Goal: Check status

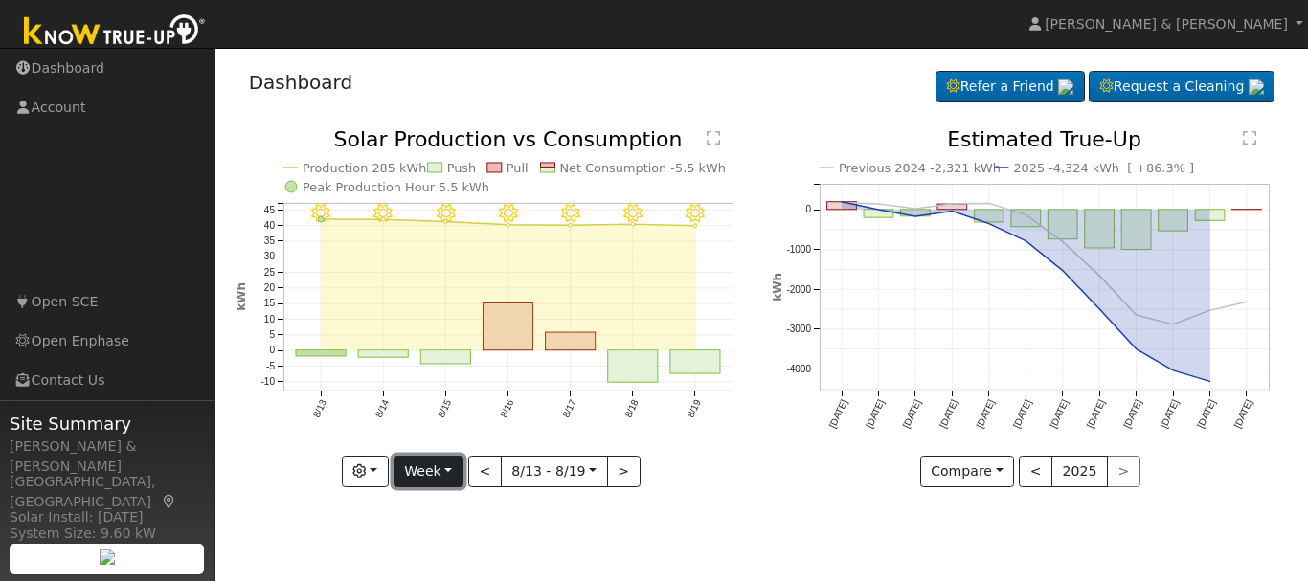
click at [430, 472] on button "Week" at bounding box center [428, 472] width 70 height 33
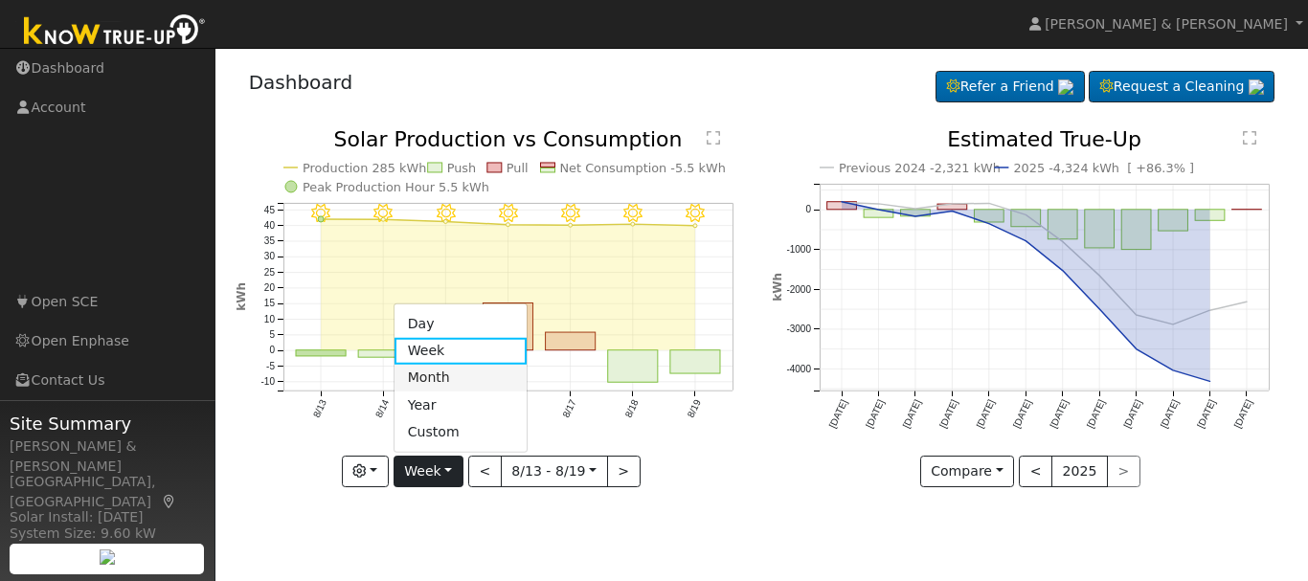
click at [436, 375] on link "Month" at bounding box center [460, 378] width 133 height 27
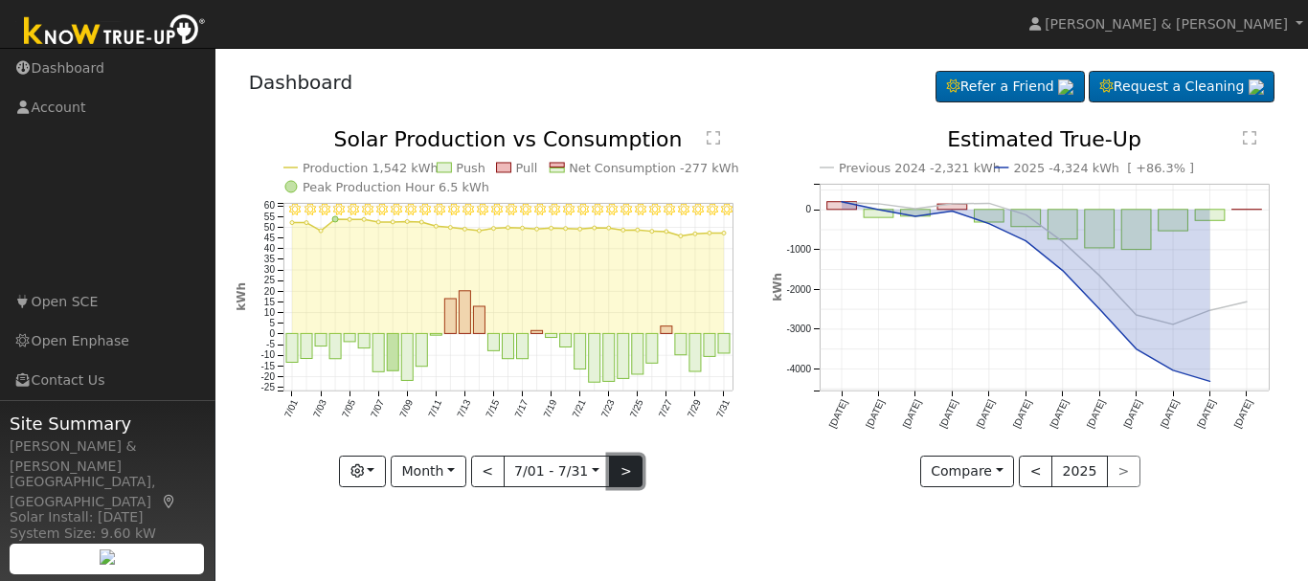
click at [617, 476] on button ">" at bounding box center [626, 472] width 34 height 33
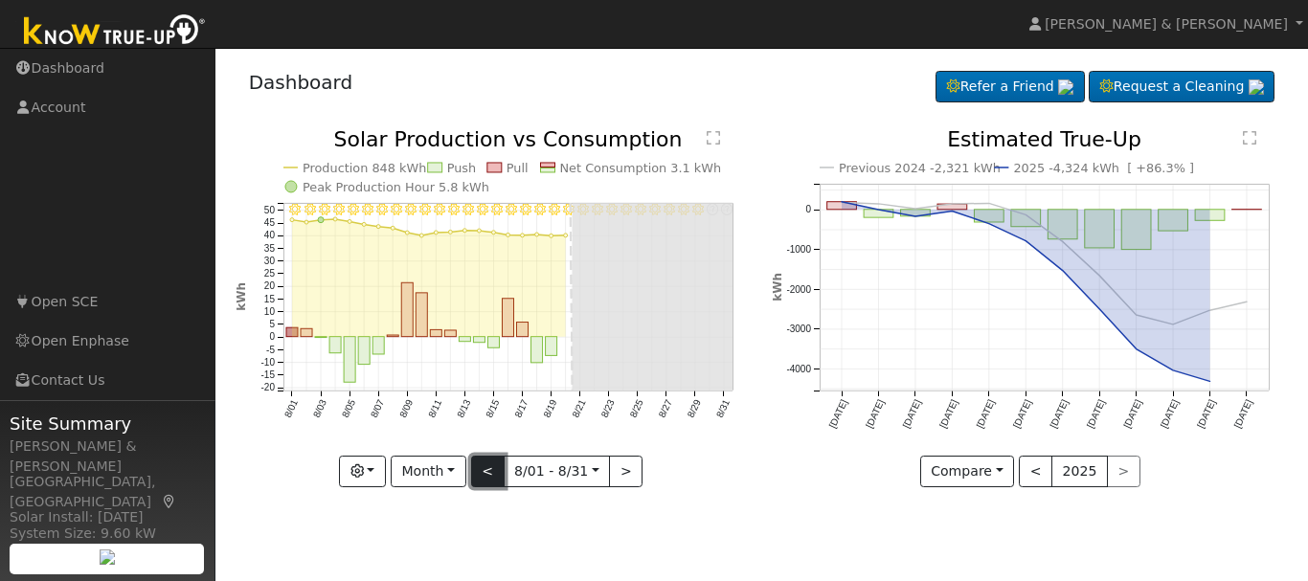
click at [490, 478] on button "<" at bounding box center [488, 472] width 34 height 33
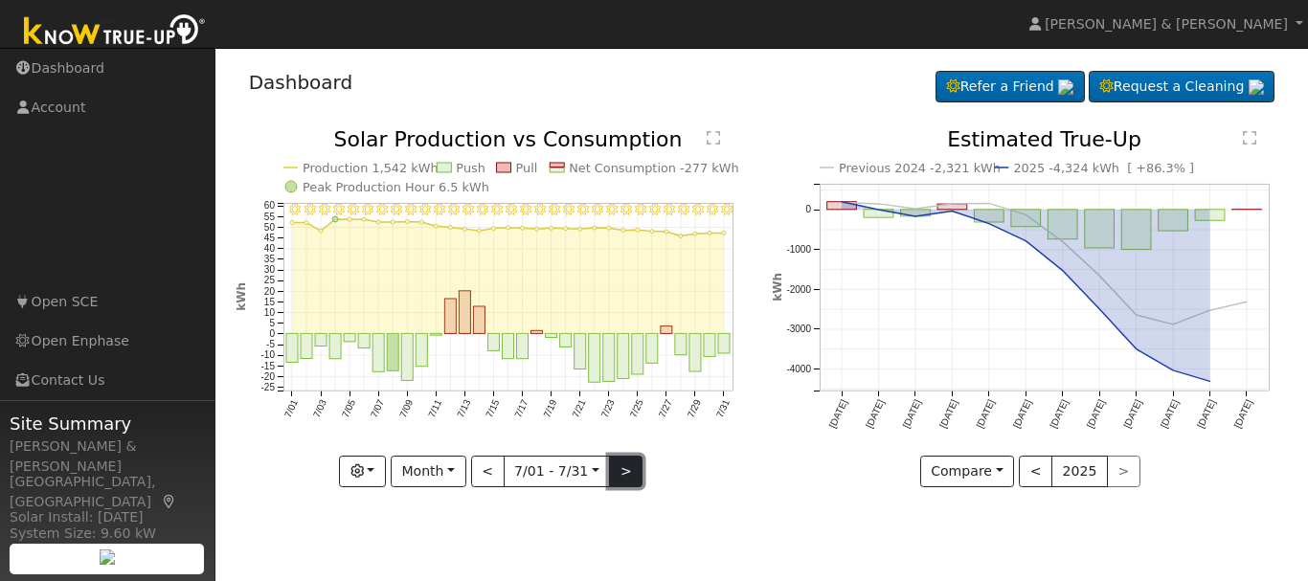
click at [617, 467] on button ">" at bounding box center [626, 472] width 34 height 33
type input "2025-08-01"
